Goal: Task Accomplishment & Management: Manage account settings

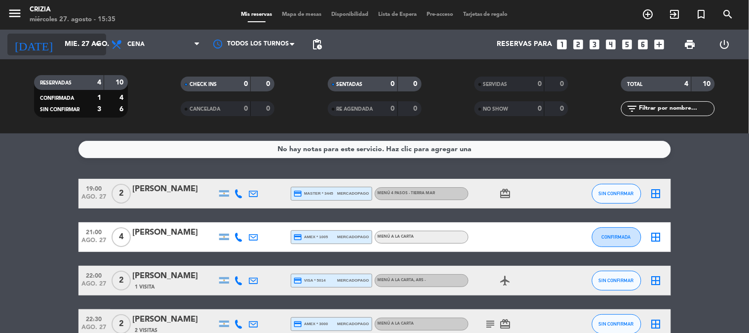
click at [66, 41] on input "mié. 27 ago." at bounding box center [107, 45] width 94 height 18
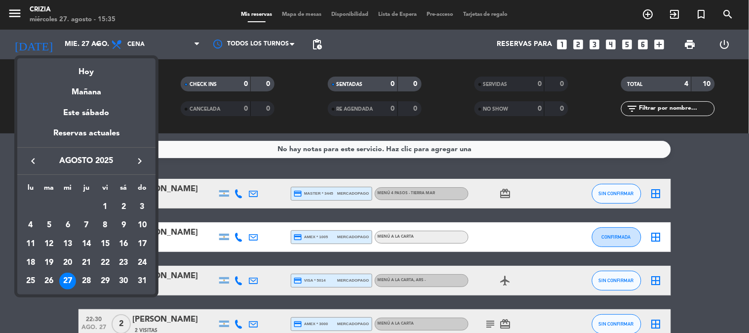
click at [90, 42] on div at bounding box center [374, 166] width 749 height 333
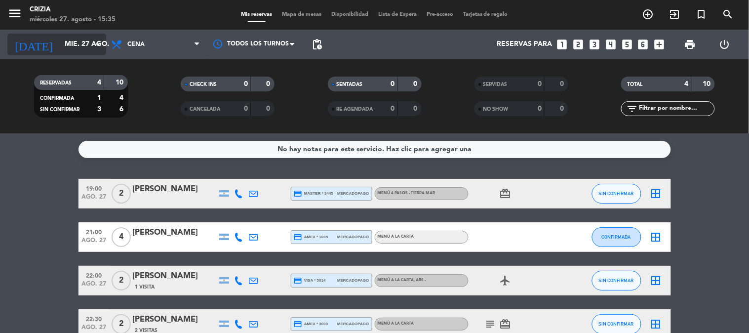
click at [92, 46] on icon "arrow_drop_down" at bounding box center [98, 45] width 12 height 12
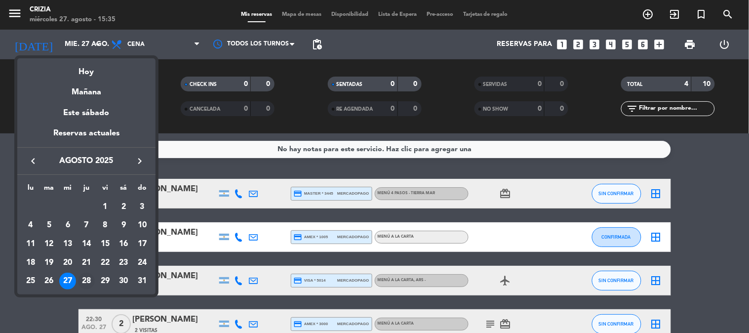
click at [88, 279] on div "28" at bounding box center [86, 281] width 17 height 17
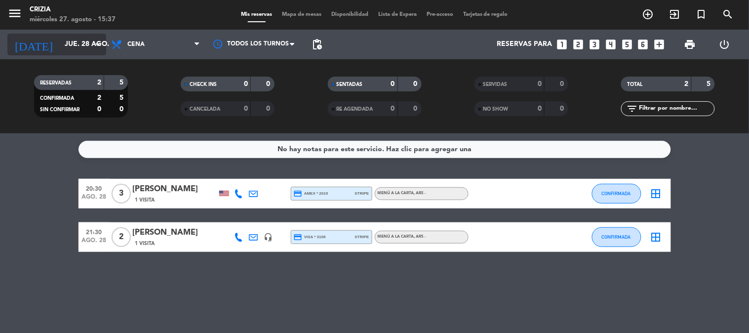
click at [78, 46] on input "jue. 28 ago." at bounding box center [107, 45] width 94 height 18
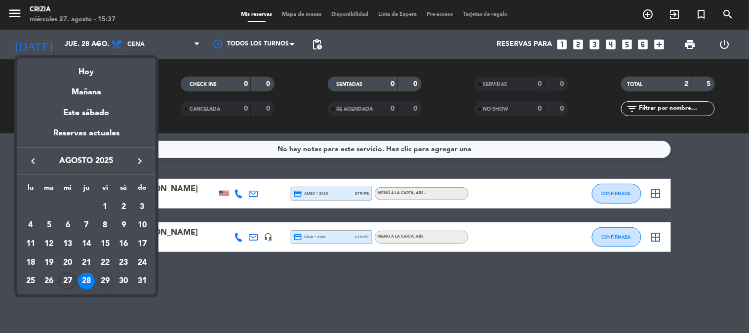
click at [107, 281] on div "29" at bounding box center [105, 281] width 17 height 17
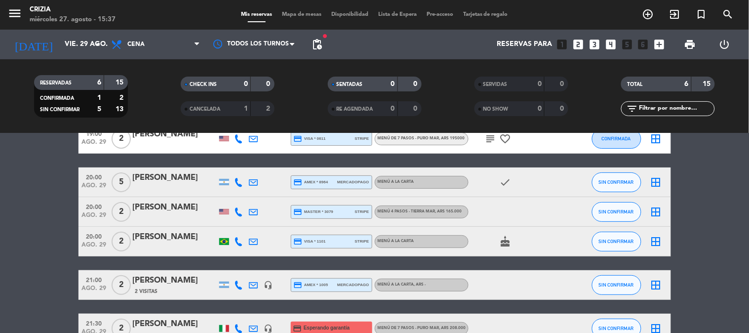
scroll to position [114, 0]
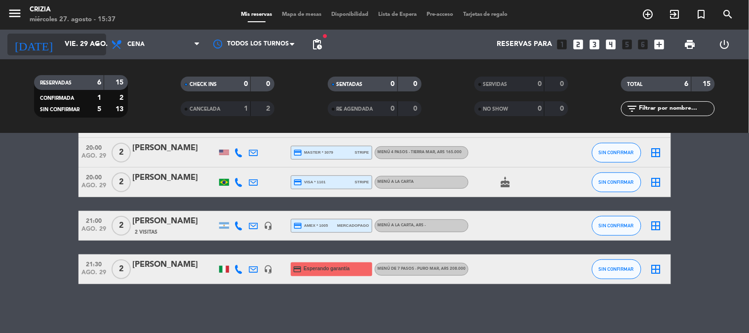
click at [80, 51] on input "vie. 29 ago." at bounding box center [107, 45] width 94 height 18
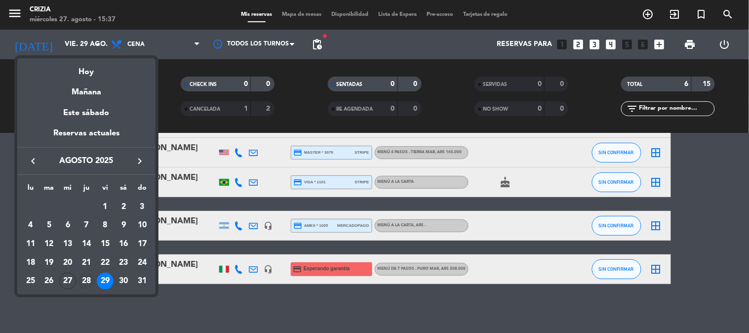
click at [92, 284] on div "28" at bounding box center [86, 281] width 17 height 17
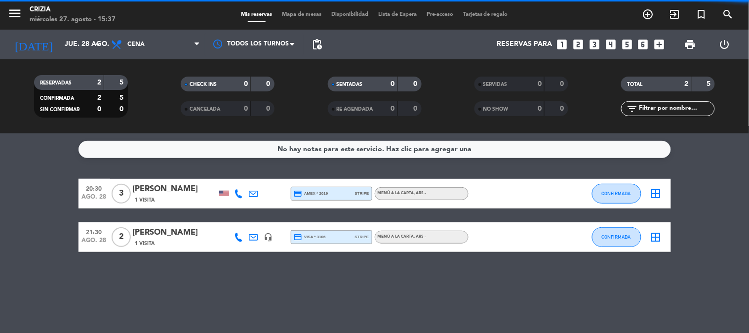
scroll to position [0, 0]
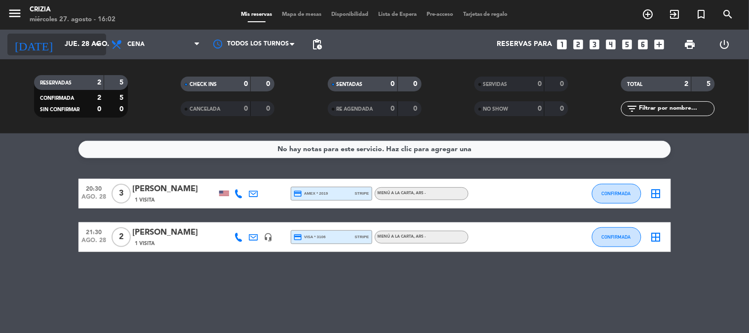
click at [90, 45] on input "jue. 28 ago." at bounding box center [107, 45] width 94 height 18
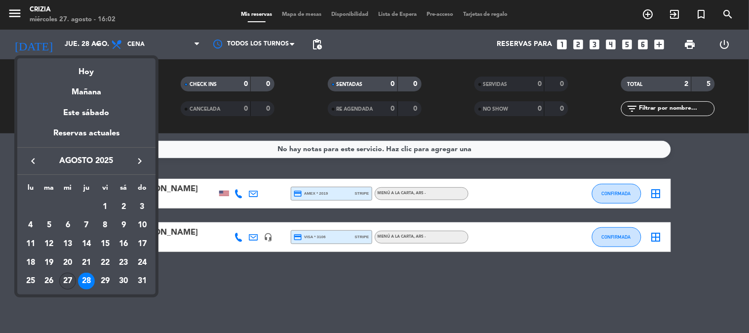
click at [71, 280] on div "27" at bounding box center [67, 281] width 17 height 17
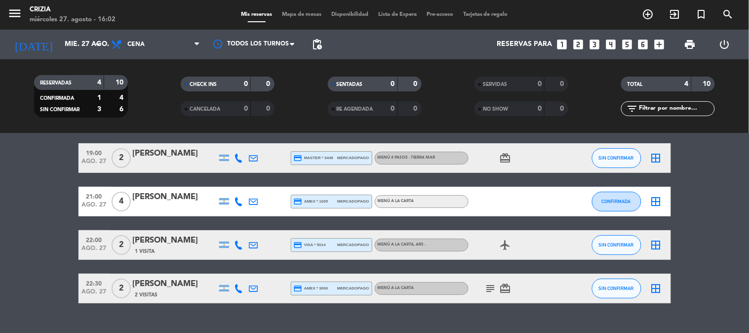
scroll to position [55, 0]
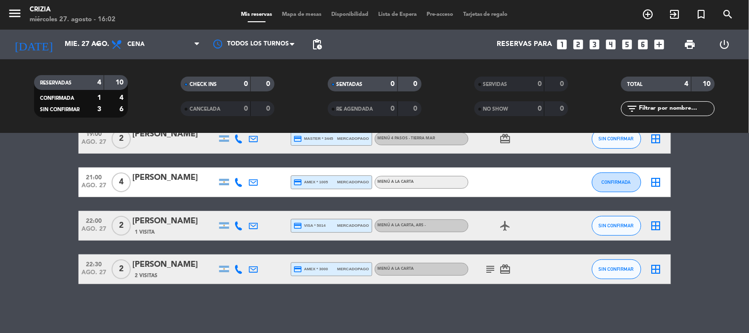
click at [485, 268] on icon "subject" at bounding box center [491, 269] width 12 height 12
click at [728, 240] on bookings-row "19:00 ago. 27 2 [PERSON_NAME] credit_card master * 3445 mercadopago MENÚ 4 PASO…" at bounding box center [374, 204] width 749 height 160
click at [312, 297] on div "No hay notas para este servicio. Haz clic para agregar una 19:00 ago. 27 2 [PER…" at bounding box center [374, 233] width 749 height 200
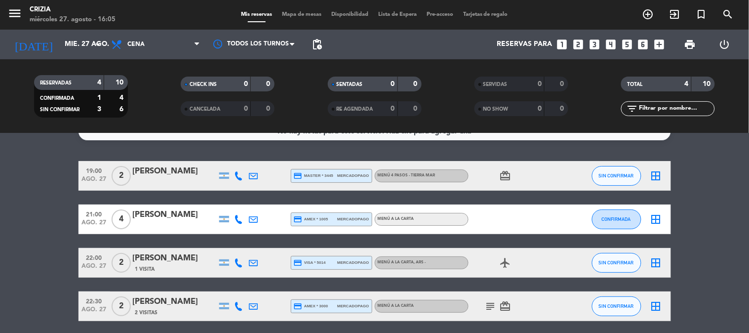
scroll to position [0, 0]
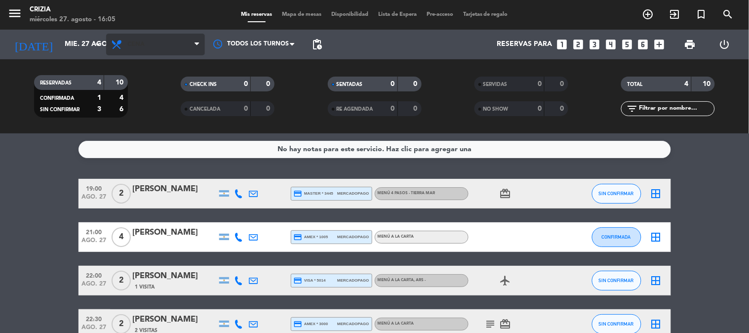
drag, startPoint x: 731, startPoint y: 155, endPoint x: 189, endPoint y: 46, distance: 553.0
click at [724, 156] on service-notes "No hay notas para este servicio. Haz clic para agregar una" at bounding box center [374, 149] width 749 height 17
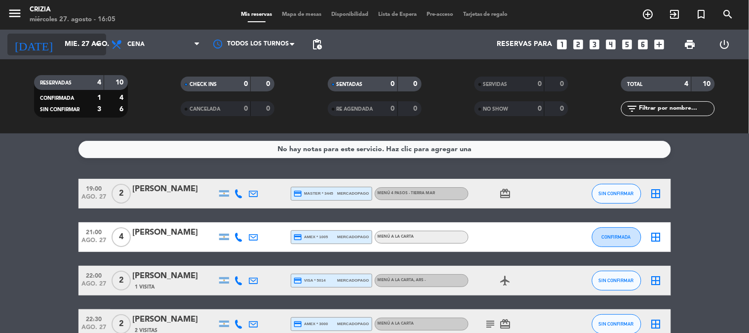
click at [61, 55] on div "[DATE] mié. 27 ago. arrow_drop_down" at bounding box center [56, 45] width 99 height 22
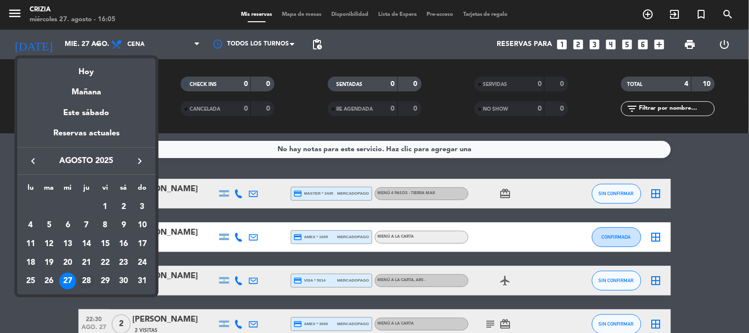
click at [89, 279] on div "28" at bounding box center [86, 281] width 17 height 17
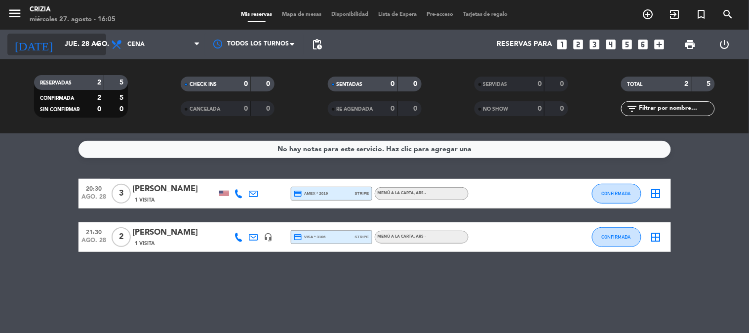
click at [98, 44] on icon "arrow_drop_down" at bounding box center [98, 45] width 12 height 12
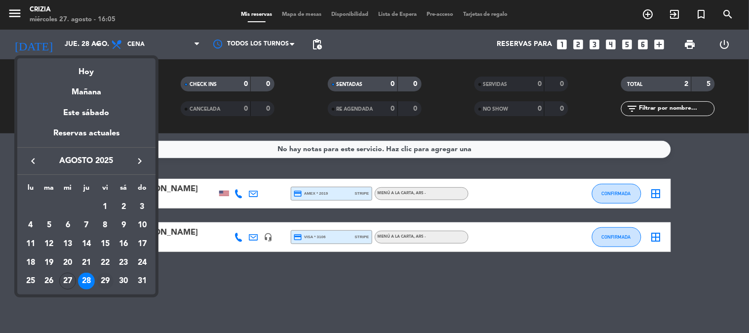
click at [106, 275] on div "29" at bounding box center [105, 281] width 17 height 17
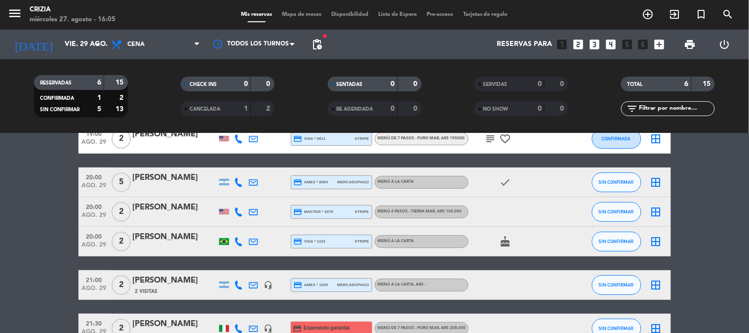
scroll to position [114, 0]
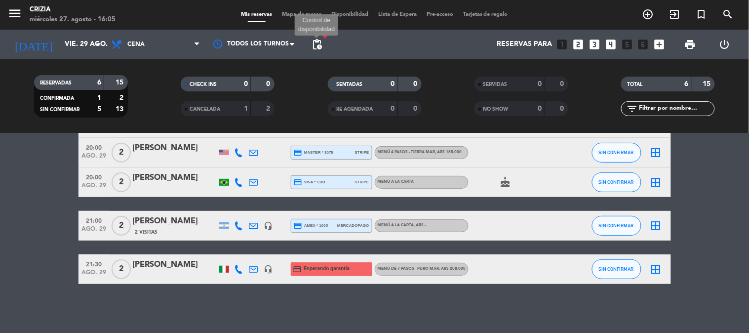
click at [313, 41] on span "pending_actions" at bounding box center [317, 45] width 12 height 12
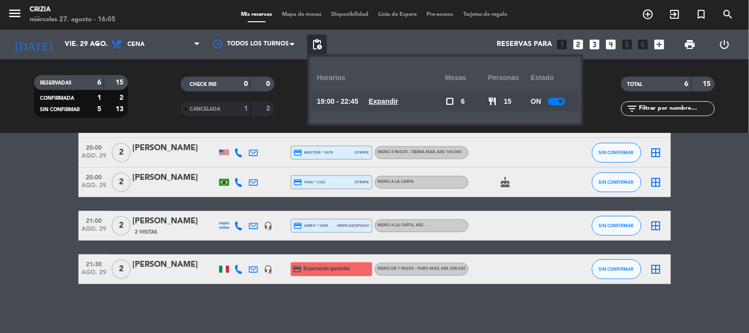
click at [384, 104] on u "Expandir" at bounding box center [384, 101] width 30 height 8
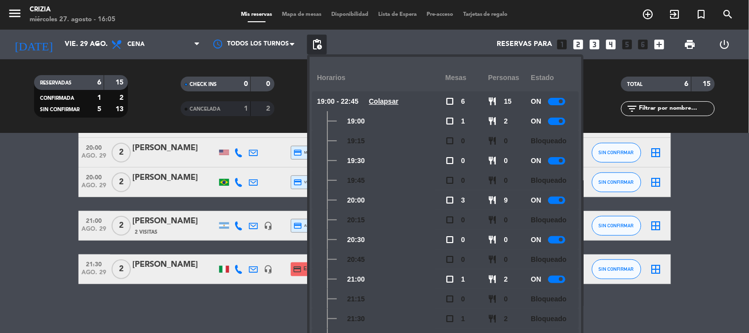
click at [561, 197] on div at bounding box center [556, 200] width 17 height 7
click at [724, 198] on bookings-row "19:00 ago. 29 2 [PERSON_NAME] credit_card visa * 0611 stripe MENÚ DE 7 PASOS - …" at bounding box center [374, 174] width 749 height 219
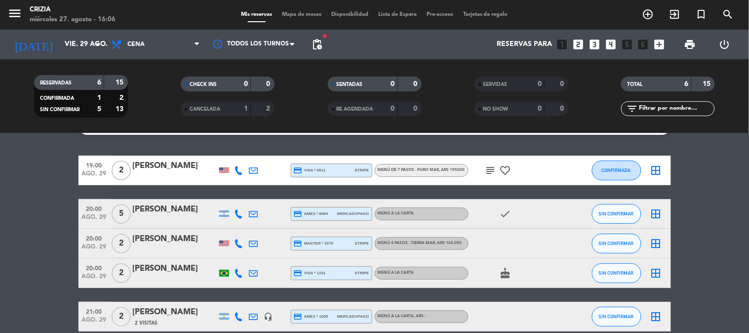
scroll to position [4, 0]
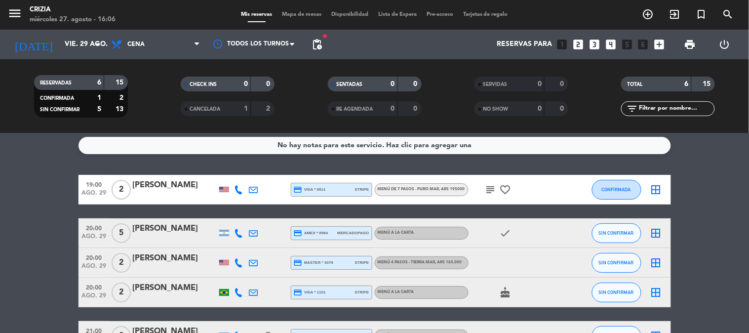
click at [93, 57] on div "[DATE] vie. 29 ago. arrow_drop_down" at bounding box center [56, 45] width 99 height 30
click at [89, 44] on input "vie. 29 ago." at bounding box center [107, 45] width 94 height 18
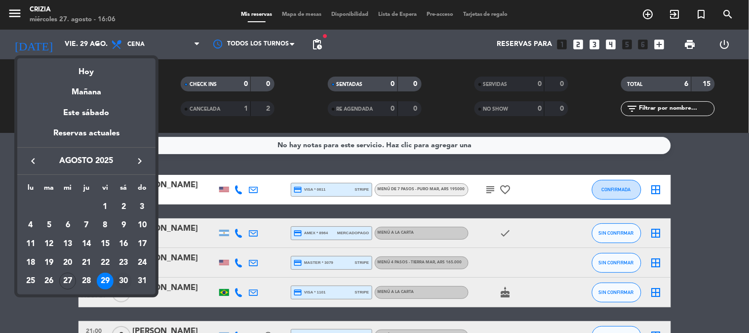
click at [126, 282] on div "30" at bounding box center [123, 281] width 17 height 17
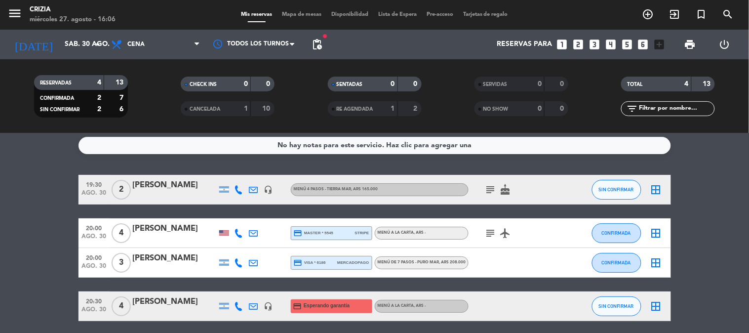
click at [488, 191] on icon "subject" at bounding box center [491, 190] width 12 height 12
click at [490, 231] on icon "subject" at bounding box center [491, 233] width 12 height 12
click at [733, 230] on bookings-row "19:30 ago. 30 2 [PERSON_NAME] headset_mic MENÚ 4 PASOS - TIERRA MAR , ARS 165.0…" at bounding box center [374, 248] width 749 height 146
click at [701, 221] on bookings-row "19:30 ago. 30 2 [PERSON_NAME] headset_mic MENÚ 4 PASOS - TIERRA MAR , ARS 165.0…" at bounding box center [374, 248] width 749 height 146
click at [729, 178] on bookings-row "19:30 ago. 30 2 [PERSON_NAME] headset_mic MENÚ 4 PASOS - TIERRA MAR , ARS 165.0…" at bounding box center [374, 248] width 749 height 146
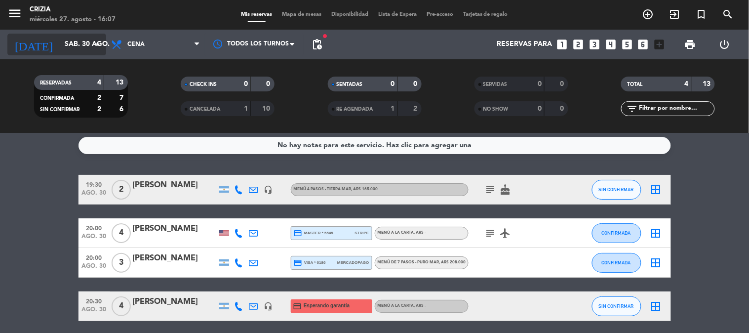
click at [86, 51] on input "sáb. 30 ago." at bounding box center [107, 45] width 94 height 18
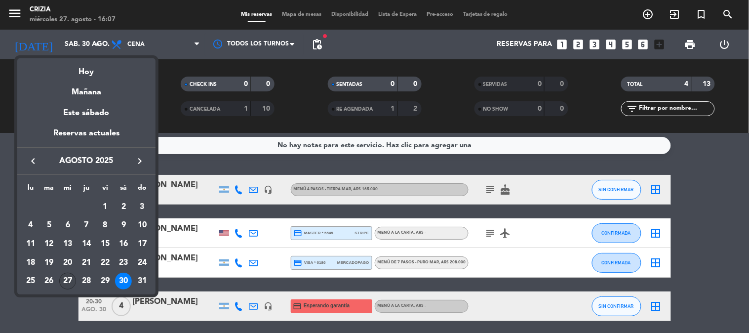
click at [65, 280] on div "27" at bounding box center [67, 281] width 17 height 17
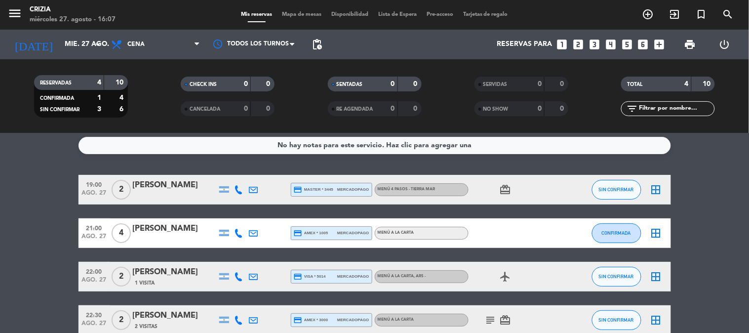
click at [718, 210] on bookings-row "19:00 ago. 27 2 [PERSON_NAME] credit_card master * 3445 mercadopago MENÚ 4 PASO…" at bounding box center [374, 255] width 749 height 160
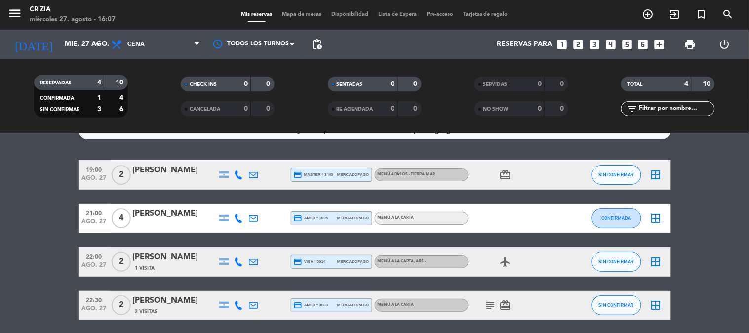
scroll to position [0, 0]
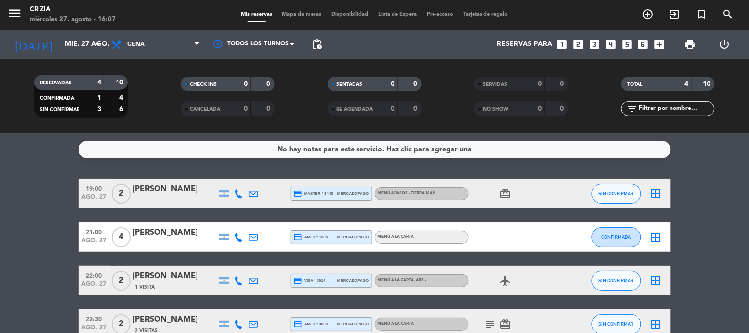
click at [418, 189] on div "MENÚ 4 PASOS - TIERRA MAR" at bounding box center [422, 193] width 94 height 13
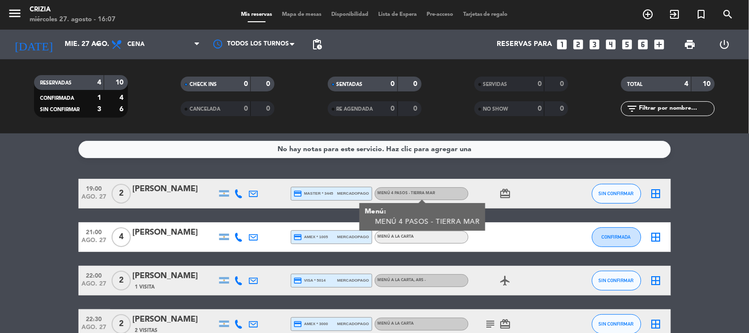
click at [697, 199] on bookings-row "19:00 ago. 27 2 [PERSON_NAME] credit_card master * 3445 mercadopago MENÚ 4 PASO…" at bounding box center [374, 259] width 749 height 160
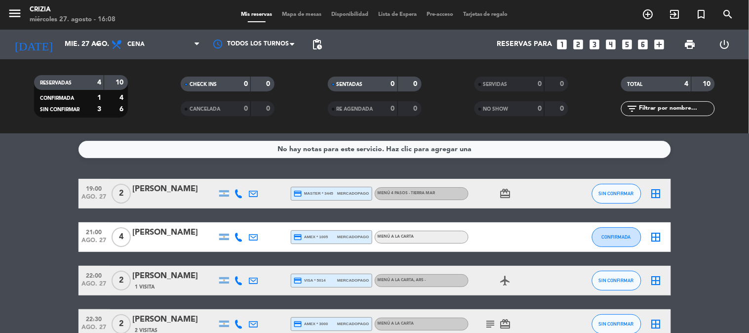
click at [53, 200] on bookings-row "19:00 ago. 27 2 [PERSON_NAME] credit_card master * 3445 mercadopago MENÚ 4 PASO…" at bounding box center [374, 259] width 749 height 160
click at [73, 43] on input "mié. 27 ago." at bounding box center [107, 45] width 94 height 18
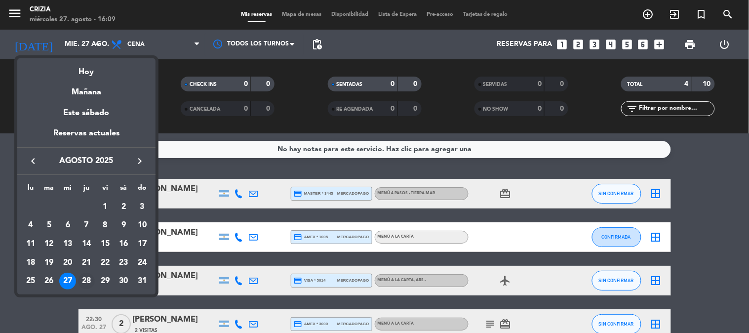
click at [83, 280] on div "28" at bounding box center [86, 281] width 17 height 17
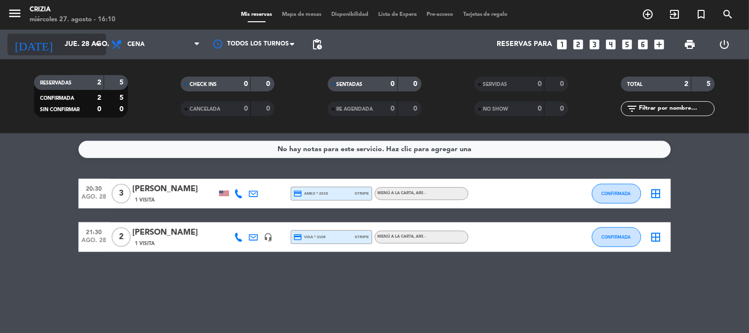
click at [60, 40] on input "jue. 28 ago." at bounding box center [107, 45] width 94 height 18
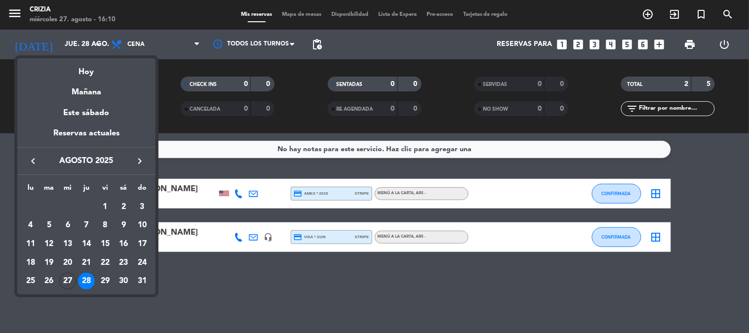
click at [77, 278] on td "28" at bounding box center [86, 281] width 19 height 19
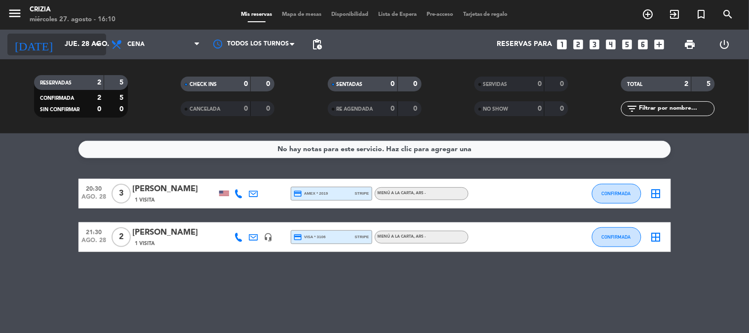
click at [80, 45] on input "jue. 28 ago." at bounding box center [107, 45] width 94 height 18
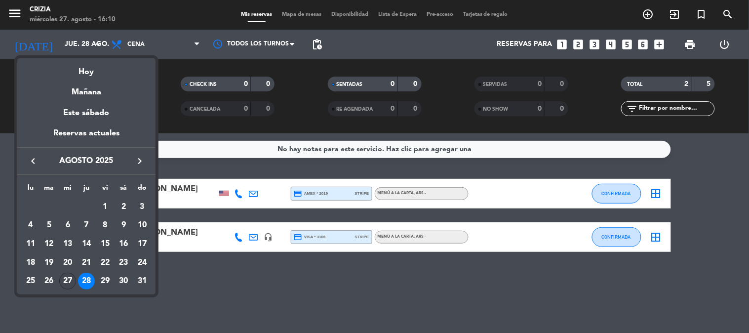
click at [68, 277] on div "27" at bounding box center [67, 281] width 17 height 17
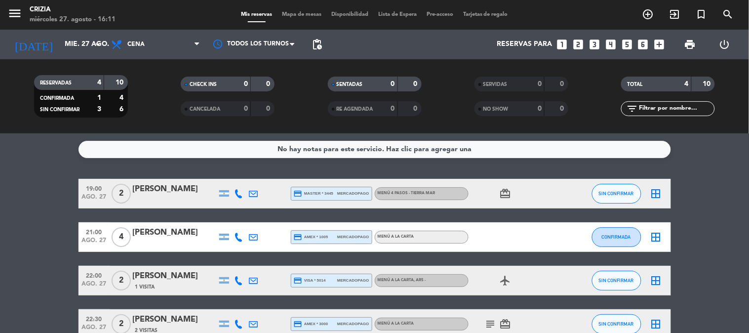
click at [66, 161] on div "No hay notas para este servicio. Haz clic para agregar una 19:00 ago. 27 2 [PER…" at bounding box center [374, 233] width 749 height 200
click at [736, 198] on bookings-row "19:00 ago. 27 2 [PERSON_NAME] credit_card master * 3445 mercadopago MENÚ 4 PASO…" at bounding box center [374, 259] width 749 height 160
click at [87, 42] on input "mié. 27 ago." at bounding box center [107, 45] width 94 height 18
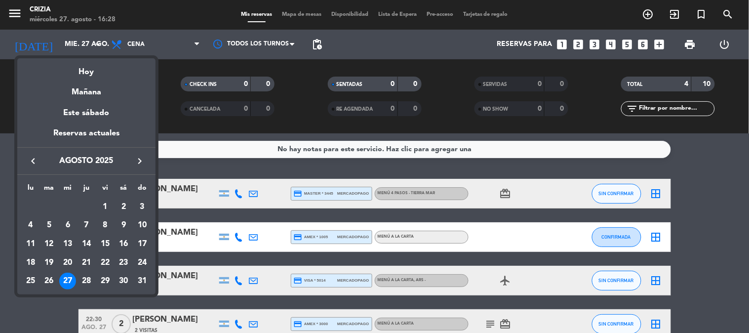
click at [139, 162] on icon "keyboard_arrow_right" at bounding box center [140, 161] width 12 height 12
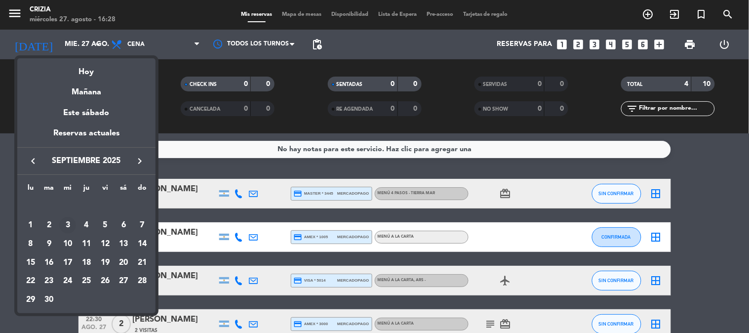
click at [71, 224] on div "3" at bounding box center [67, 225] width 17 height 17
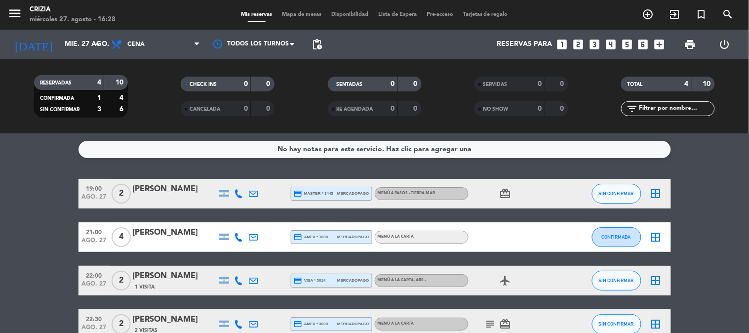
type input "mié. [DATE]"
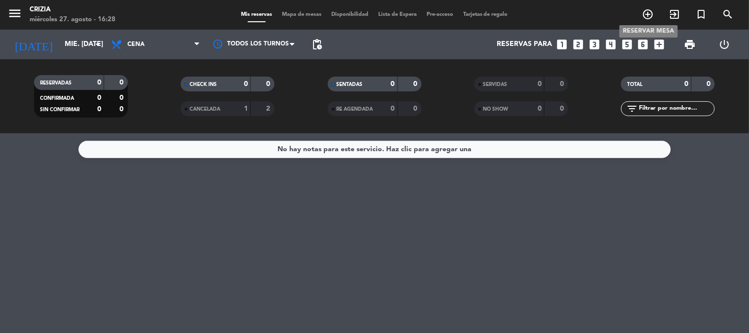
click at [650, 16] on icon "add_circle_outline" at bounding box center [648, 14] width 12 height 12
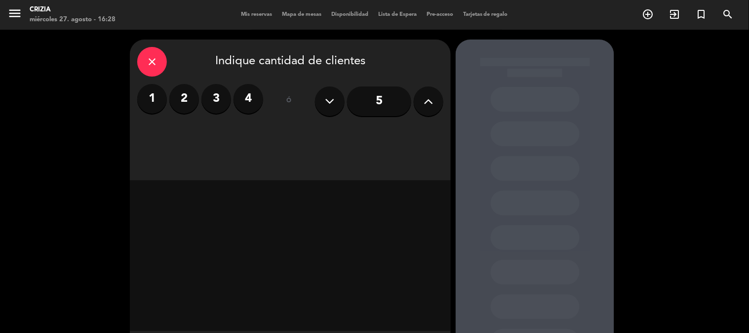
click at [425, 110] on button at bounding box center [429, 101] width 30 height 30
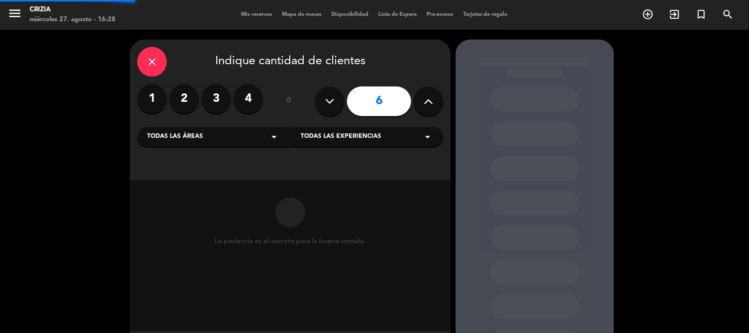
click at [425, 110] on button at bounding box center [429, 101] width 30 height 30
type input "9"
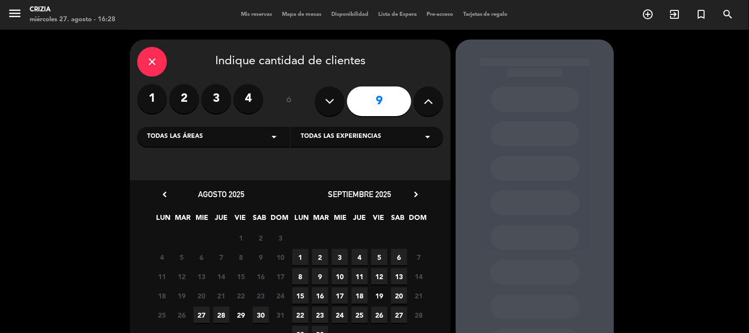
click at [338, 256] on span "3" at bounding box center [340, 257] width 16 height 16
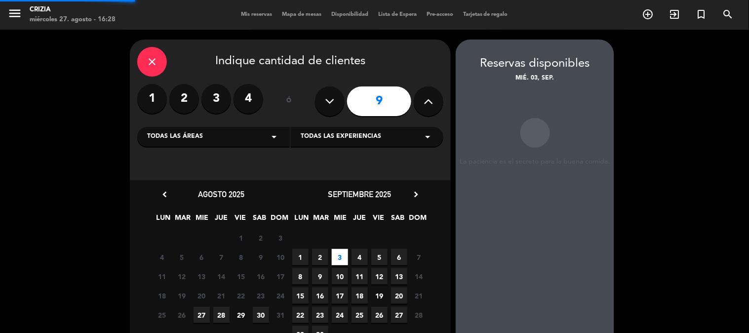
scroll to position [40, 0]
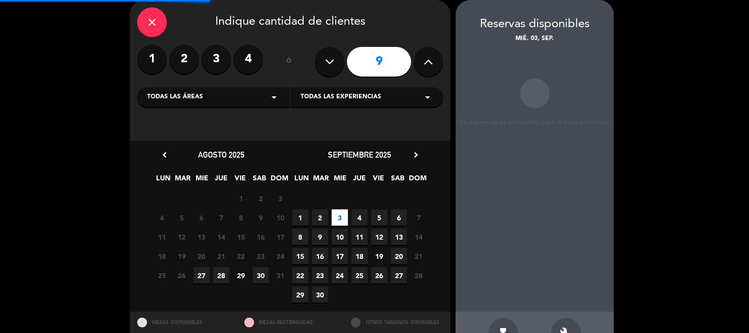
click at [376, 95] on span "Todas las experiencias" at bounding box center [341, 97] width 80 height 10
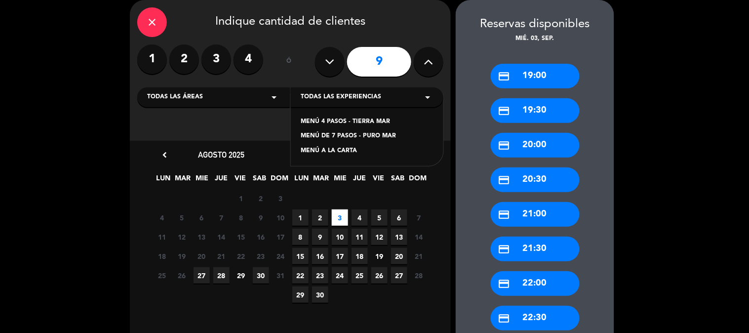
click at [357, 139] on div "MENÚ DE 7 PASOS - PURO MAR" at bounding box center [367, 136] width 133 height 10
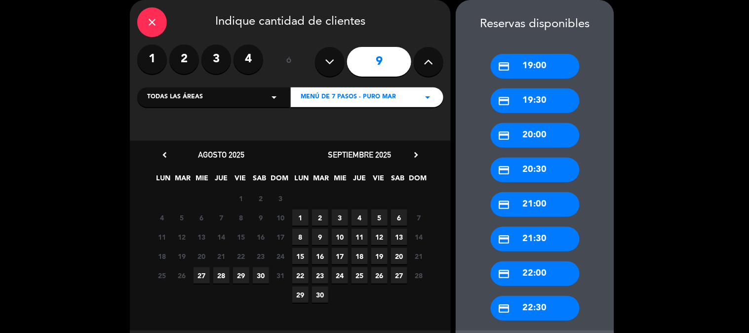
click at [337, 218] on span "3" at bounding box center [340, 217] width 16 height 16
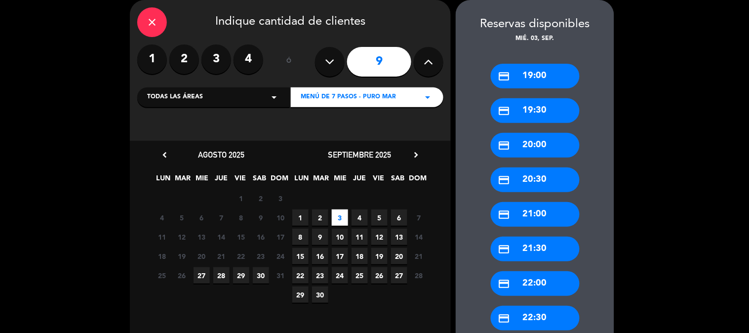
click at [539, 179] on div "credit_card 20:30" at bounding box center [535, 179] width 89 height 25
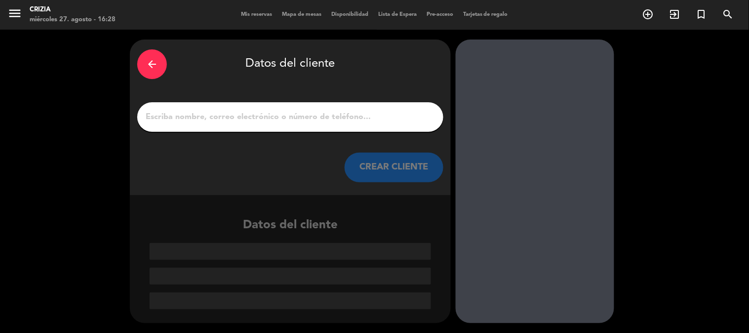
click at [250, 115] on input "1" at bounding box center [290, 117] width 291 height 14
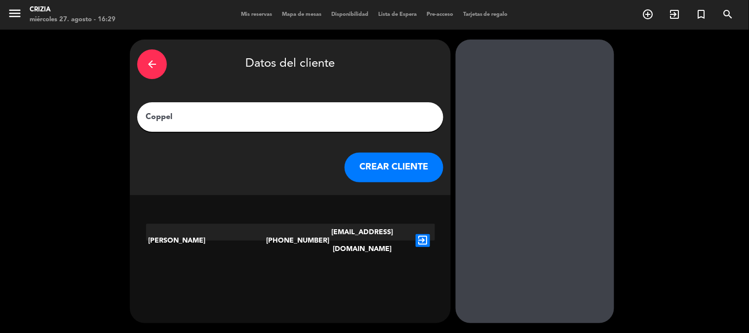
click at [294, 121] on input "Coppel" at bounding box center [290, 117] width 291 height 14
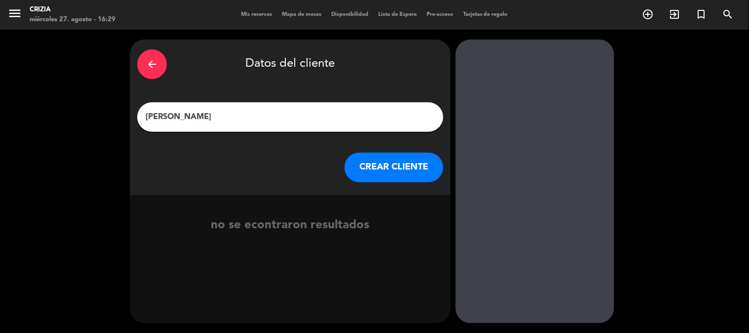
type input "[PERSON_NAME]"
click at [376, 168] on button "CREAR CLIENTE" at bounding box center [394, 168] width 99 height 30
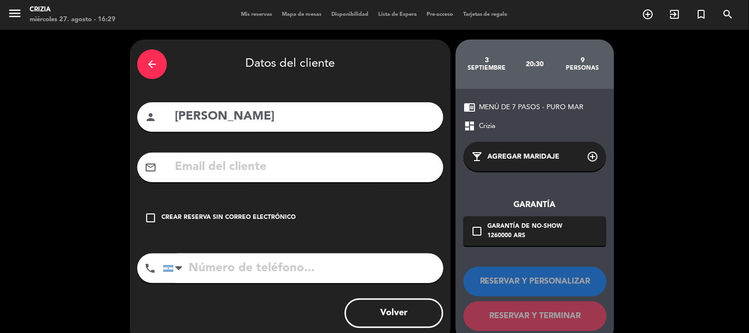
click at [478, 231] on icon "check_box_outline_blank" at bounding box center [477, 231] width 12 height 12
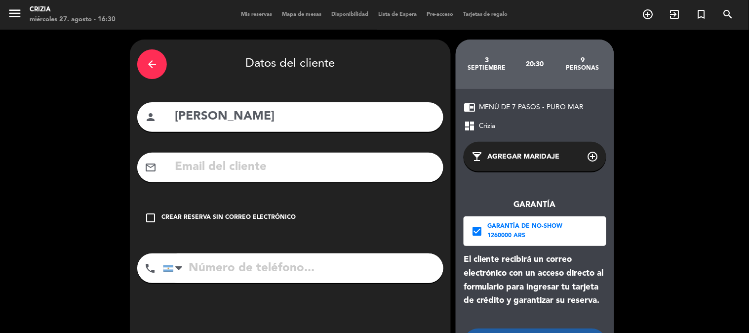
click at [283, 169] on input "text" at bounding box center [305, 167] width 262 height 20
paste input "[EMAIL_ADDRESS][DOMAIN_NAME]"
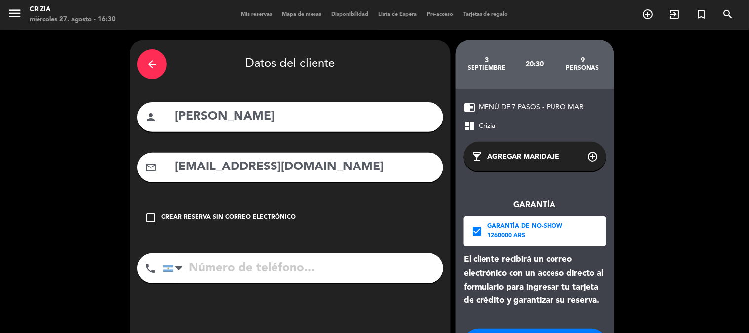
type input "[EMAIL_ADDRESS][DOMAIN_NAME]"
click at [255, 264] on input "tel" at bounding box center [303, 268] width 280 height 30
paste input "[PHONE_NUMBER]"
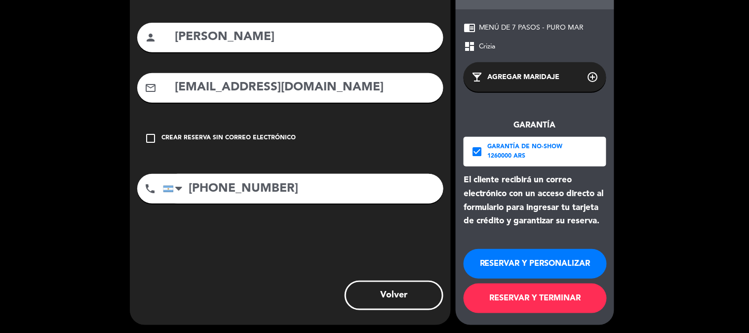
scroll to position [81, 0]
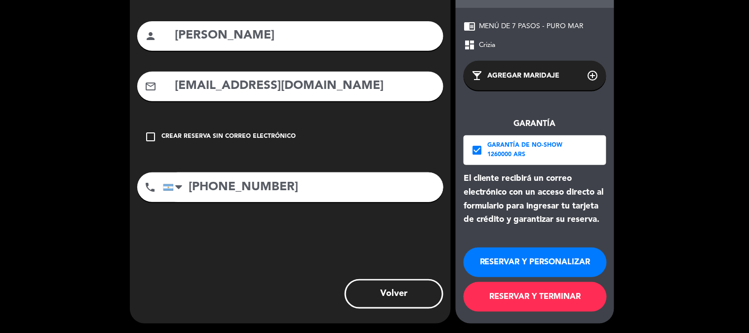
type input "[PHONE_NUMBER]"
click at [544, 294] on button "RESERVAR Y TERMINAR" at bounding box center [535, 297] width 143 height 30
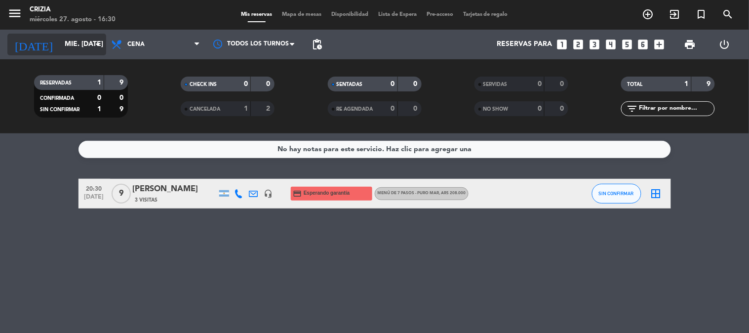
click at [94, 47] on icon "arrow_drop_down" at bounding box center [98, 45] width 12 height 12
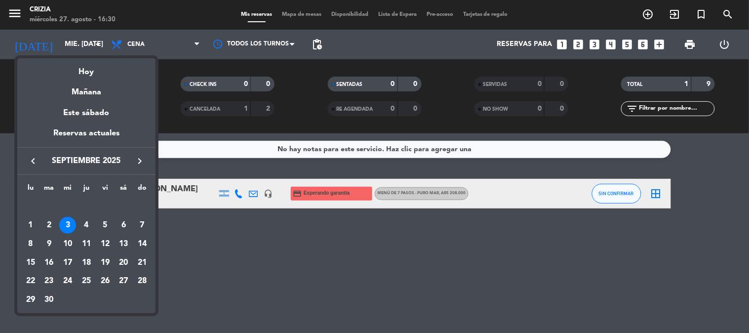
click at [33, 164] on icon "keyboard_arrow_left" at bounding box center [33, 161] width 12 height 12
click at [63, 283] on div "27" at bounding box center [67, 281] width 17 height 17
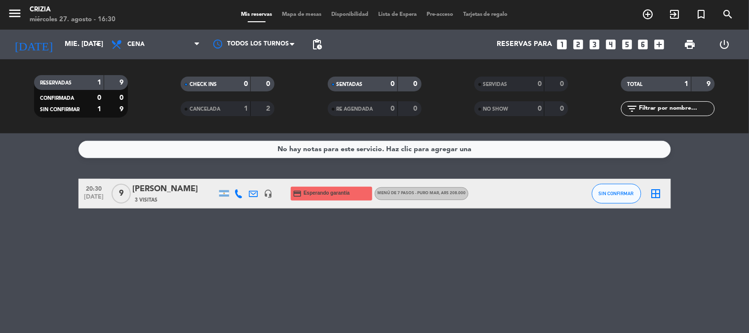
type input "mié. 27 ago."
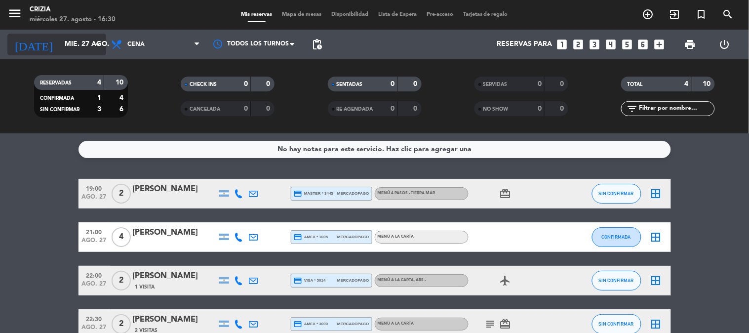
click at [86, 47] on input "mié. 27 ago." at bounding box center [107, 45] width 94 height 18
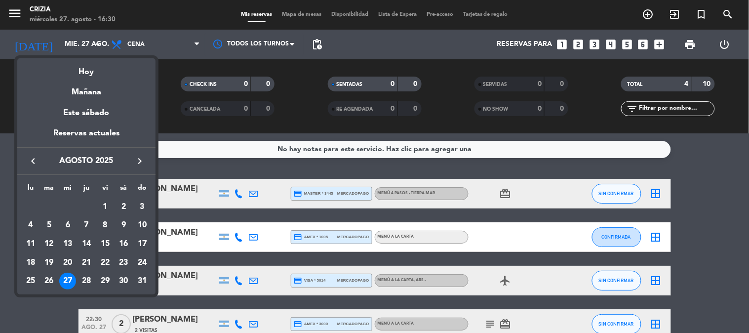
click at [649, 13] on div at bounding box center [374, 166] width 749 height 333
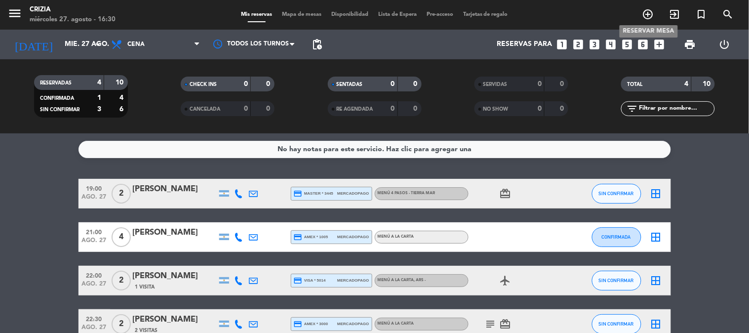
click at [649, 13] on icon "add_circle_outline" at bounding box center [648, 14] width 12 height 12
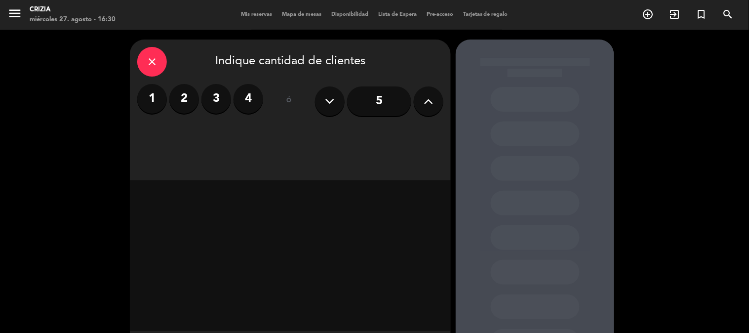
click at [256, 95] on label "4" at bounding box center [249, 99] width 30 height 30
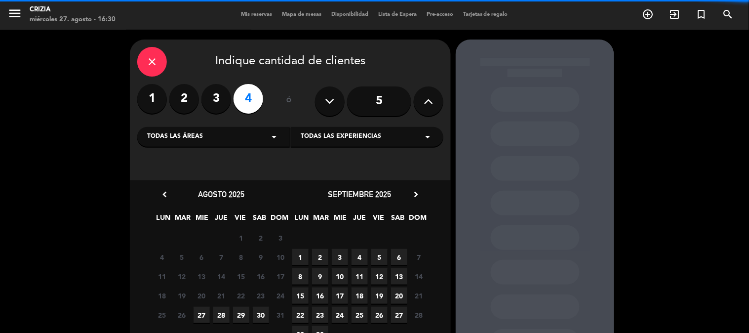
click at [328, 139] on span "Todas las experiencias" at bounding box center [341, 137] width 80 height 10
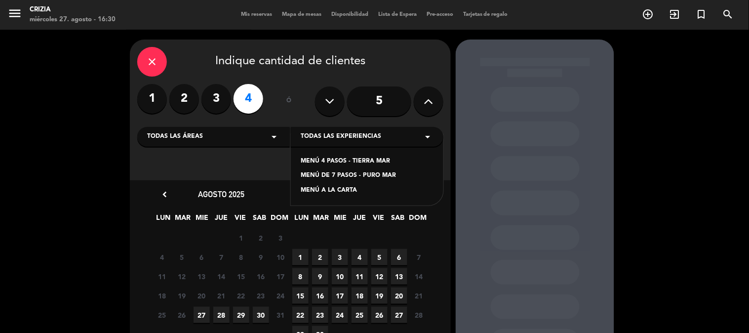
click at [336, 194] on div "MENÚ A LA CARTA" at bounding box center [367, 191] width 133 height 10
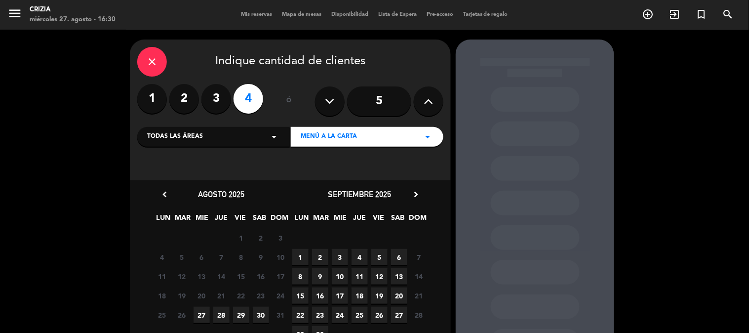
click at [338, 277] on span "10" at bounding box center [340, 276] width 16 height 16
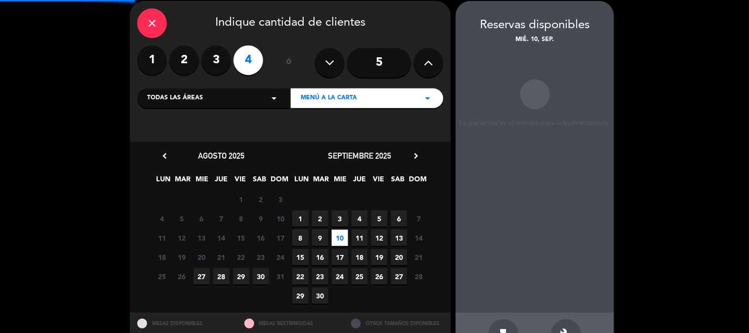
scroll to position [40, 0]
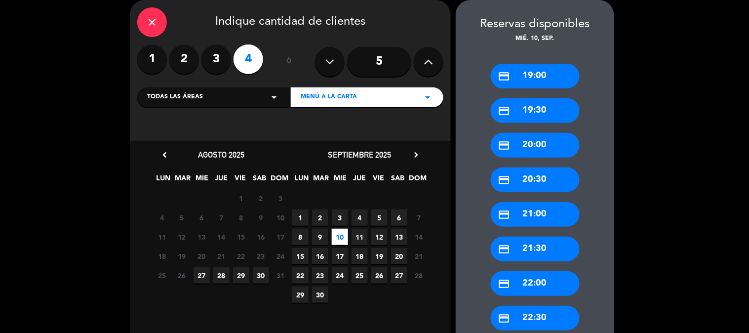
click at [537, 109] on div "credit_card 19:30" at bounding box center [535, 110] width 89 height 25
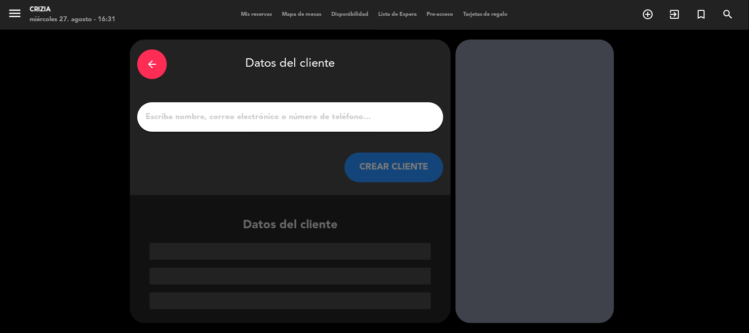
click at [272, 114] on input "1" at bounding box center [290, 117] width 291 height 14
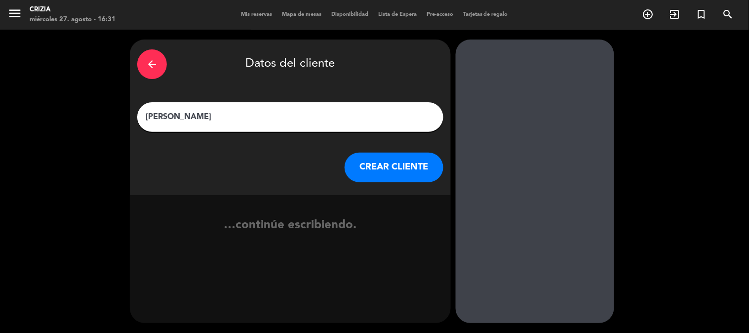
type input "[PERSON_NAME]"
click at [406, 178] on button "CREAR CLIENTE" at bounding box center [394, 168] width 99 height 30
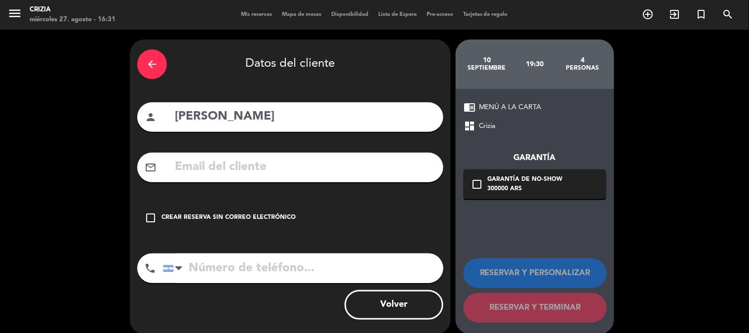
click at [230, 259] on input "tel" at bounding box center [303, 268] width 280 height 30
paste input "[PHONE_NUMBER]"
type input "[PHONE_NUMBER]"
click at [481, 180] on icon "check_box_outline_blank" at bounding box center [477, 184] width 12 height 12
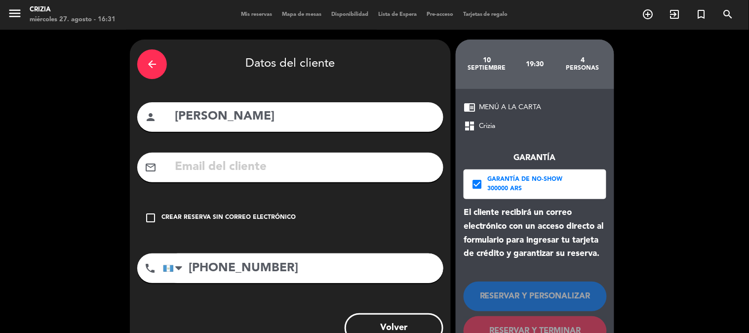
click at [234, 174] on input "text" at bounding box center [305, 167] width 262 height 20
paste input "[PERSON_NAME][EMAIL_ADDRESS][DOMAIN_NAME]"
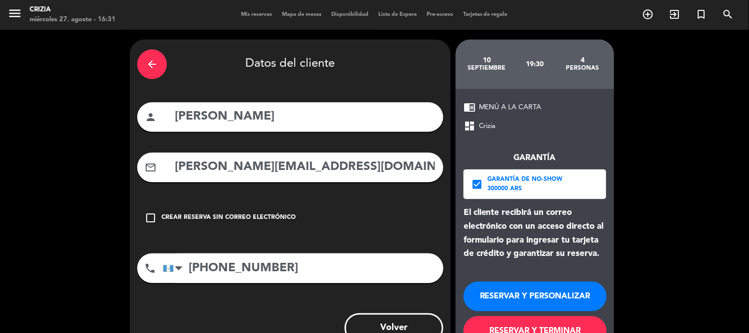
click at [180, 165] on input "[PERSON_NAME][EMAIL_ADDRESS][DOMAIN_NAME]" at bounding box center [305, 167] width 262 height 20
type input "[PERSON_NAME][EMAIL_ADDRESS][DOMAIN_NAME]"
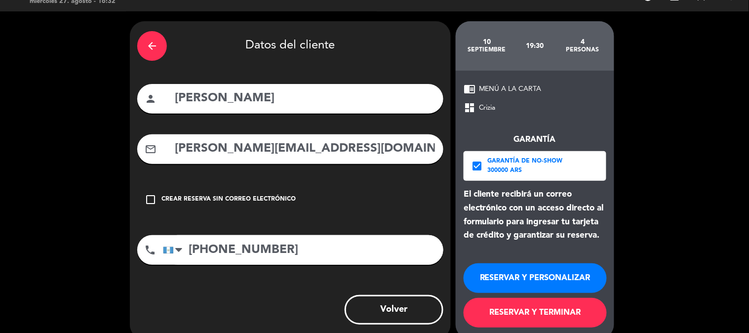
scroll to position [35, 0]
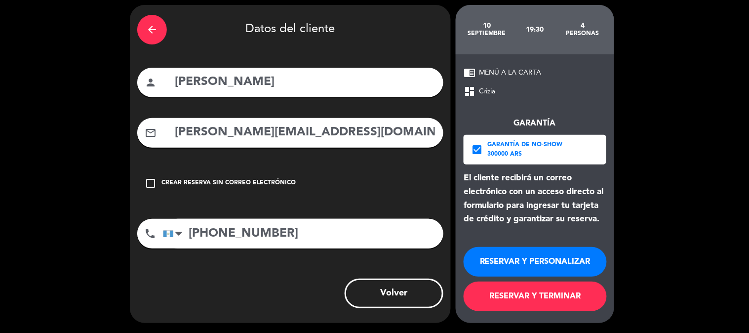
click at [537, 298] on button "RESERVAR Y TERMINAR" at bounding box center [535, 296] width 143 height 30
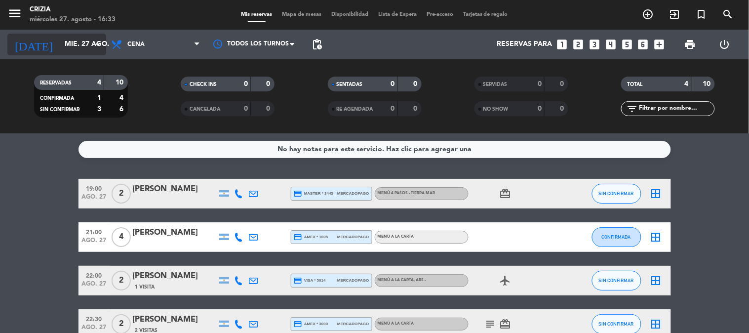
click at [92, 45] on icon "arrow_drop_down" at bounding box center [98, 45] width 12 height 12
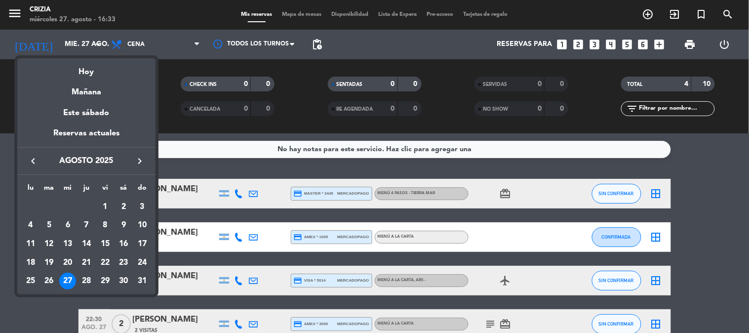
click at [141, 152] on div "keyboard_arrow_left agosto 2025 keyboard_arrow_right" at bounding box center [86, 161] width 138 height 28
click at [140, 164] on icon "keyboard_arrow_right" at bounding box center [140, 161] width 12 height 12
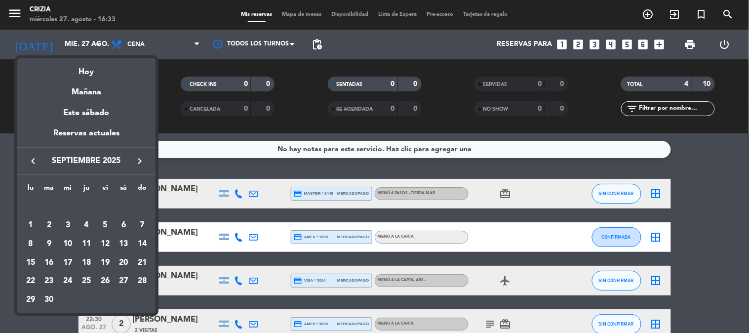
click at [140, 164] on icon "keyboard_arrow_right" at bounding box center [140, 161] width 12 height 12
click at [142, 157] on icon "keyboard_arrow_right" at bounding box center [140, 161] width 12 height 12
click at [122, 226] on div "8" at bounding box center [123, 225] width 17 height 17
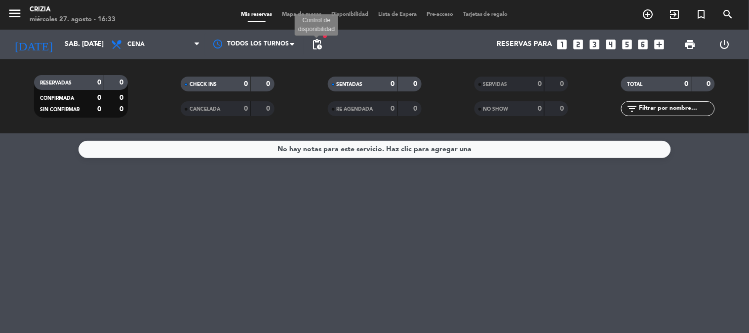
click at [319, 46] on span "pending_actions" at bounding box center [317, 45] width 12 height 12
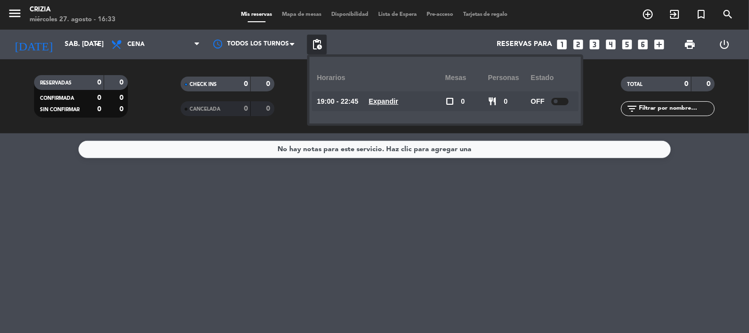
click at [236, 231] on div "No hay notas para este servicio. Haz clic para agregar una" at bounding box center [374, 233] width 749 height 200
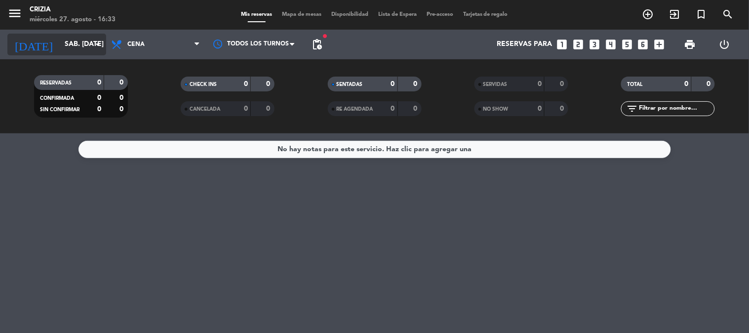
click at [80, 43] on input "sáb. [DATE]" at bounding box center [107, 45] width 94 height 18
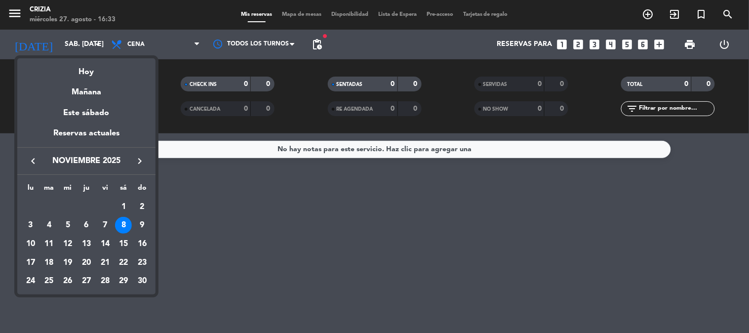
click at [284, 223] on div at bounding box center [374, 166] width 749 height 333
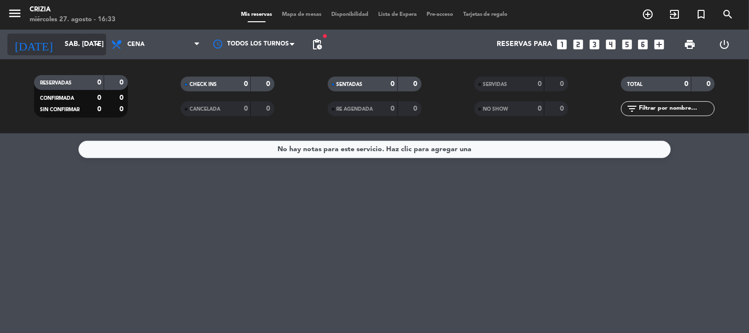
click at [60, 47] on input "sáb. [DATE]" at bounding box center [107, 45] width 94 height 18
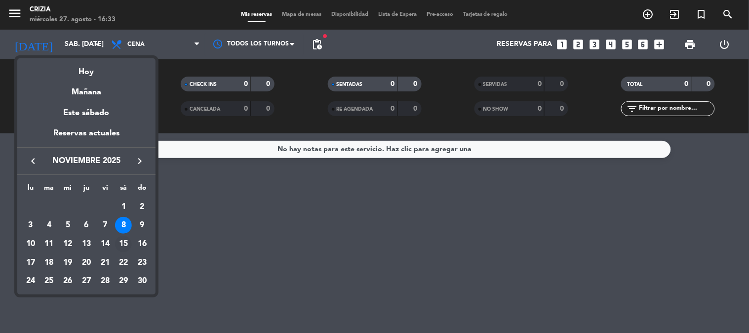
click at [121, 245] on div "15" at bounding box center [123, 244] width 17 height 17
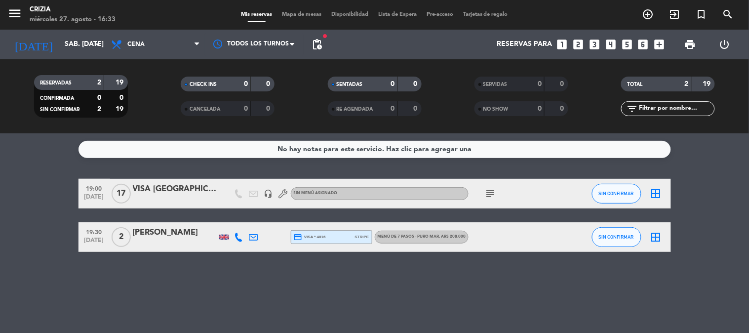
click at [493, 198] on icon "subject" at bounding box center [491, 194] width 12 height 12
click at [703, 191] on bookings-row "19:00 [DATE] VISA MEXICO headset_mic Sin menú asignado subject SALON PRIMER PIS…" at bounding box center [374, 215] width 749 height 73
drag, startPoint x: 250, startPoint y: 300, endPoint x: 189, endPoint y: 186, distance: 128.8
click at [249, 297] on div "No hay notas para este servicio. Haz clic para agregar una 19:00 [DATE] VISA ME…" at bounding box center [374, 233] width 749 height 200
click at [84, 48] on input "sáb. [DATE]" at bounding box center [107, 45] width 94 height 18
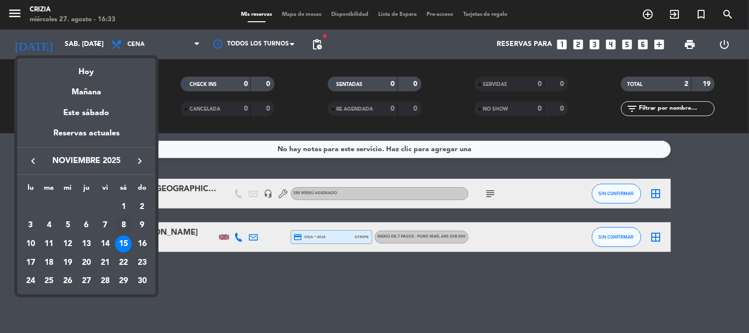
click at [127, 221] on div "8" at bounding box center [123, 225] width 17 height 17
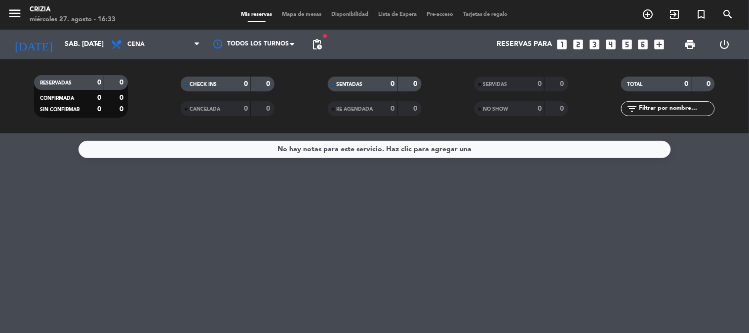
click at [711, 228] on div "No hay notas para este servicio. Haz clic para agregar una" at bounding box center [374, 233] width 749 height 200
click at [324, 47] on span "pending_actions" at bounding box center [317, 45] width 20 height 20
click at [317, 47] on span "pending_actions" at bounding box center [317, 45] width 12 height 12
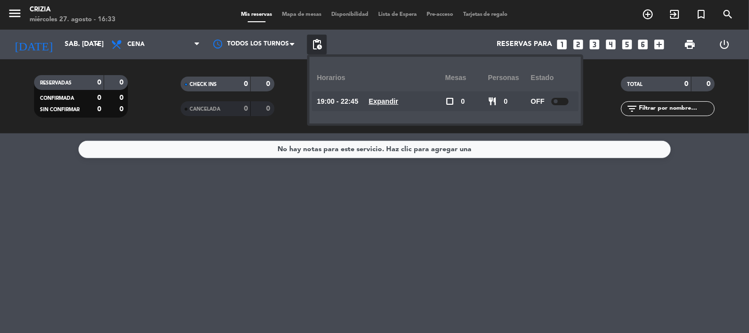
click at [388, 100] on u "Expandir" at bounding box center [384, 101] width 30 height 8
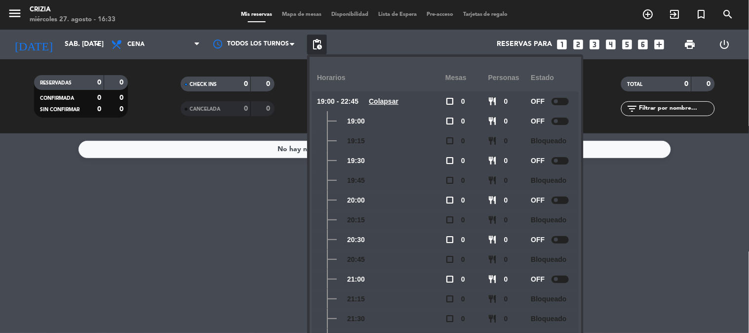
click at [678, 213] on div "No hay notas para este servicio. Haz clic para agregar una" at bounding box center [374, 233] width 749 height 200
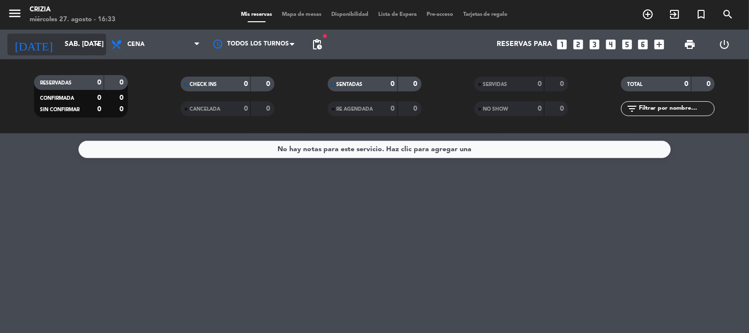
click at [80, 46] on input "sáb. [DATE]" at bounding box center [107, 45] width 94 height 18
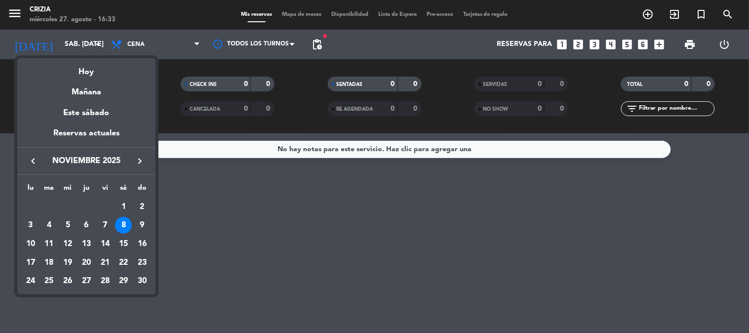
click at [31, 158] on icon "keyboard_arrow_left" at bounding box center [33, 161] width 12 height 12
click at [36, 159] on icon "keyboard_arrow_left" at bounding box center [33, 161] width 12 height 12
click at [253, 258] on div at bounding box center [374, 166] width 749 height 333
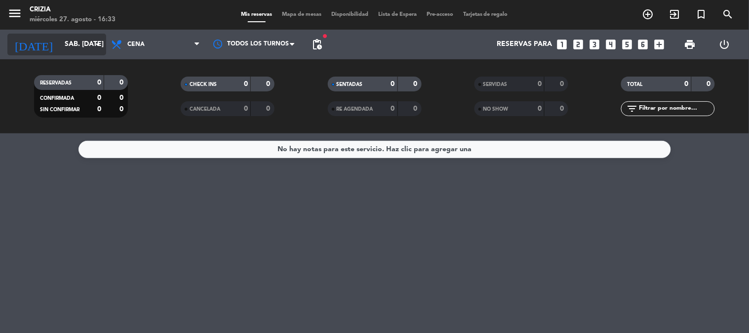
click at [92, 48] on icon "arrow_drop_down" at bounding box center [98, 45] width 12 height 12
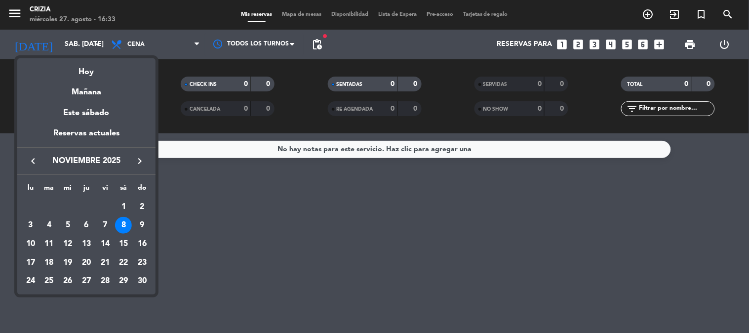
click at [32, 164] on icon "keyboard_arrow_left" at bounding box center [33, 161] width 12 height 12
click at [37, 161] on icon "keyboard_arrow_left" at bounding box center [33, 161] width 12 height 12
click at [66, 282] on div "27" at bounding box center [67, 281] width 17 height 17
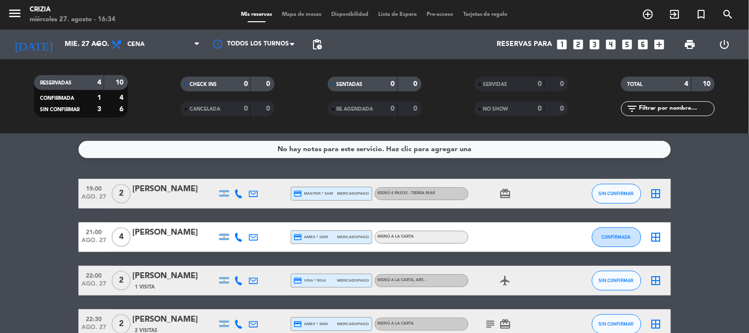
click at [451, 191] on div "MENÚ 4 PASOS - TIERRA MAR" at bounding box center [422, 193] width 94 height 13
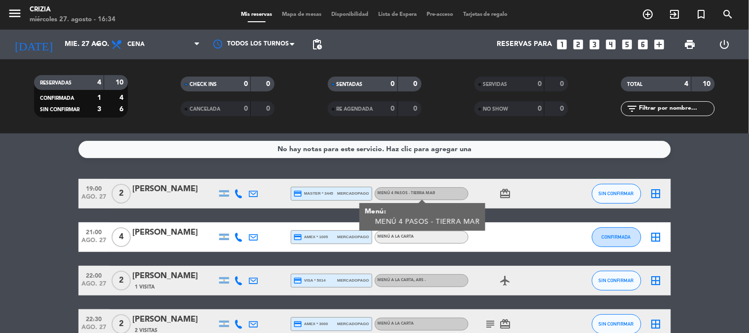
click at [738, 227] on bookings-row "19:00 ago. 27 2 [PERSON_NAME] credit_card master * 3445 mercadopago MENÚ 4 PASO…" at bounding box center [374, 259] width 749 height 160
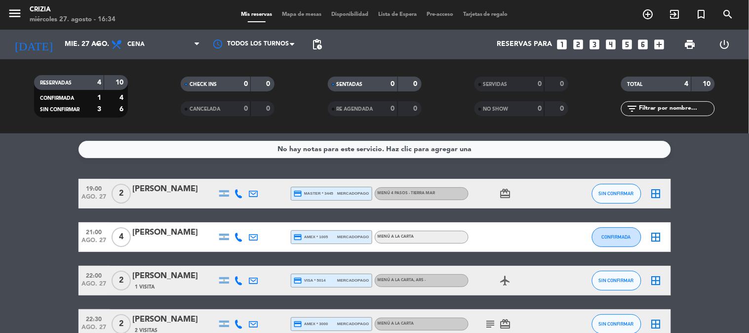
scroll to position [55, 0]
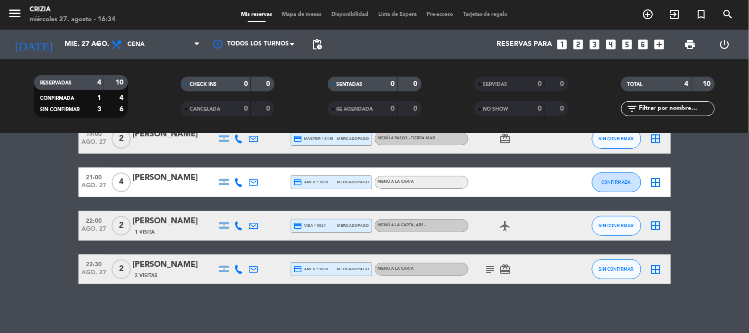
click at [179, 222] on div "[PERSON_NAME]" at bounding box center [175, 221] width 84 height 13
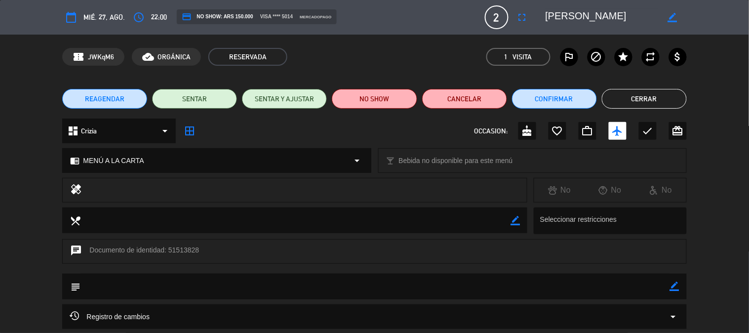
drag, startPoint x: 680, startPoint y: 102, endPoint x: 394, endPoint y: 209, distance: 306.1
click at [674, 104] on button "Cerrar" at bounding box center [644, 99] width 85 height 20
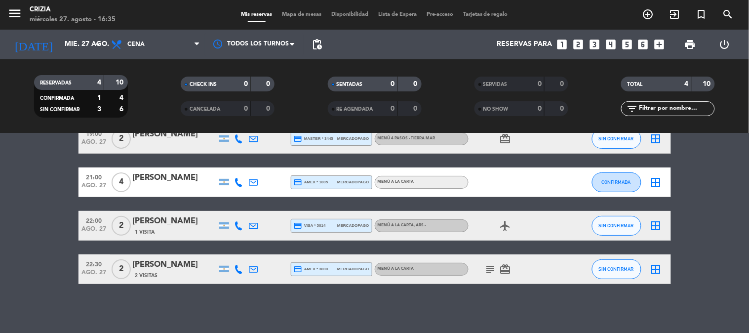
click at [492, 267] on icon "subject" at bounding box center [491, 269] width 12 height 12
click at [475, 305] on div "No hay notas para este servicio. Haz clic para agregar una 19:00 ago. 27 2 [PER…" at bounding box center [374, 233] width 749 height 200
click at [512, 267] on span "card_giftcard" at bounding box center [505, 269] width 15 height 12
click at [510, 267] on icon "card_giftcard" at bounding box center [506, 269] width 12 height 12
click at [719, 234] on bookings-row "19:00 ago. 27 2 [PERSON_NAME] credit_card master * 3445 mercadopago MENÚ 4 PASO…" at bounding box center [374, 204] width 749 height 160
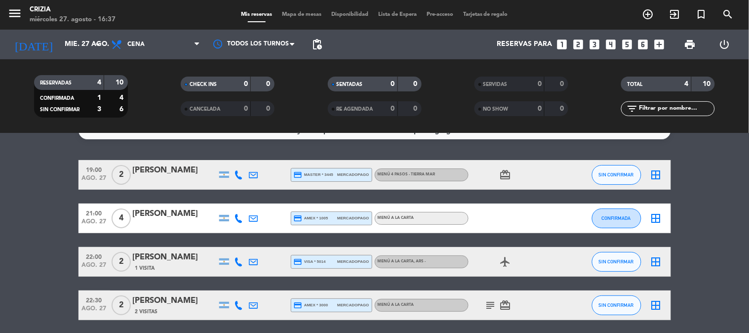
scroll to position [0, 0]
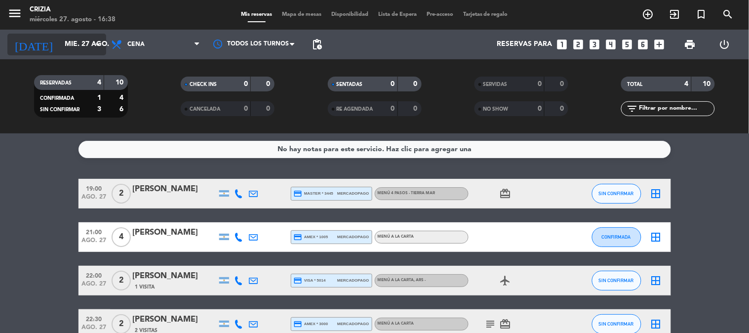
click at [92, 45] on icon "arrow_drop_down" at bounding box center [98, 45] width 12 height 12
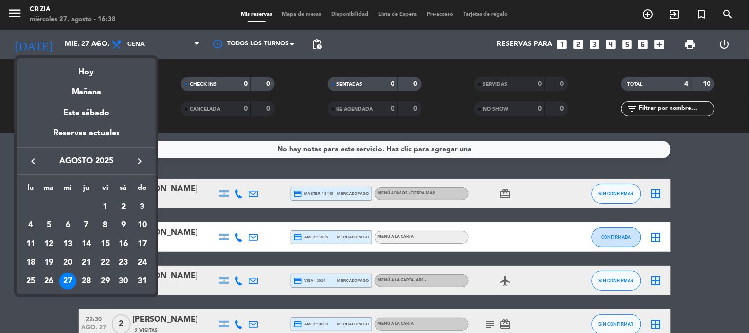
click at [151, 152] on div "keyboard_arrow_left agosto 2025 keyboard_arrow_right" at bounding box center [86, 161] width 138 height 28
click at [142, 155] on icon "keyboard_arrow_right" at bounding box center [140, 161] width 12 height 12
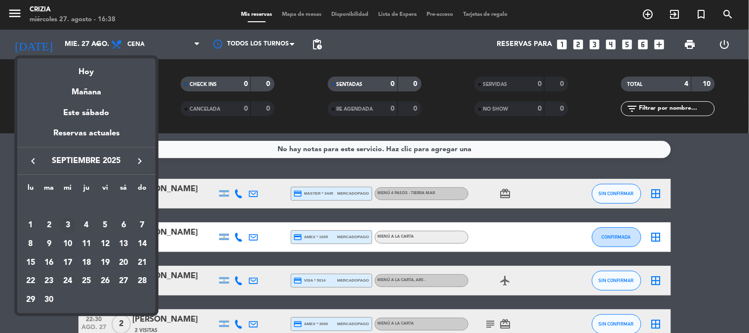
click at [72, 224] on div "3" at bounding box center [67, 225] width 17 height 17
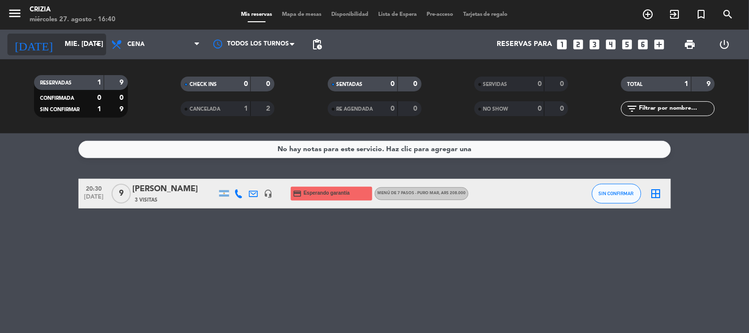
click at [99, 39] on icon "arrow_drop_down" at bounding box center [98, 45] width 12 height 12
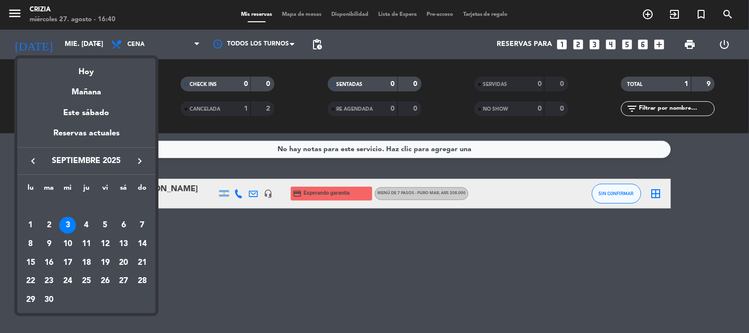
click at [36, 157] on icon "keyboard_arrow_left" at bounding box center [33, 161] width 12 height 12
click at [72, 272] on td "27" at bounding box center [67, 281] width 19 height 19
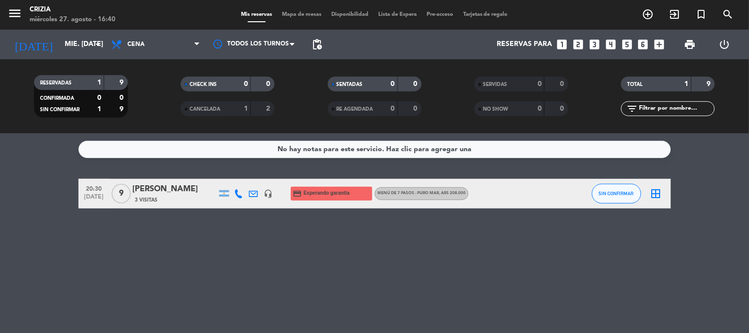
type input "mié. 27 ago."
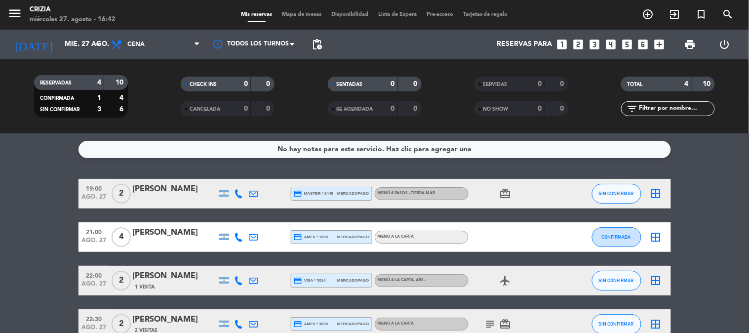
click at [721, 244] on bookings-row "19:00 ago. 27 2 [PERSON_NAME] credit_card master * 3445 mercadopago MENÚ 4 PASO…" at bounding box center [374, 259] width 749 height 160
click at [691, 213] on bookings-row "19:00 ago. 27 2 [PERSON_NAME] credit_card master * 3445 mercadopago MENÚ 4 PASO…" at bounding box center [374, 259] width 749 height 160
